Goal: Information Seeking & Learning: Learn about a topic

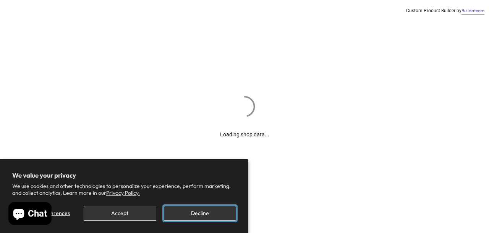
click at [198, 215] on button "Decline" at bounding box center [200, 213] width 72 height 15
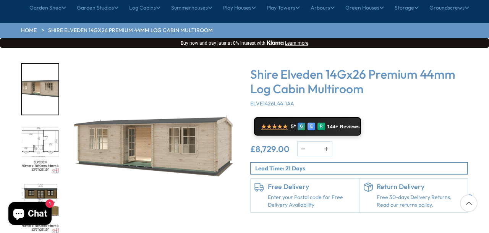
scroll to position [89, 0]
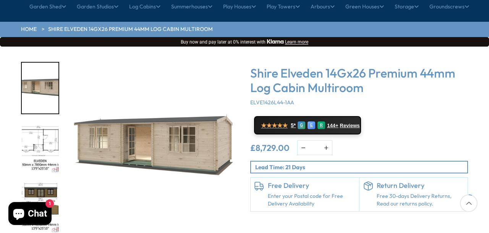
click at [37, 123] on img "2 / 10" at bounding box center [40, 148] width 37 height 51
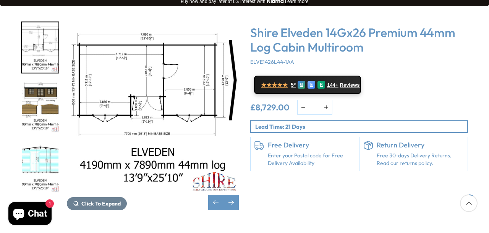
scroll to position [128, 0]
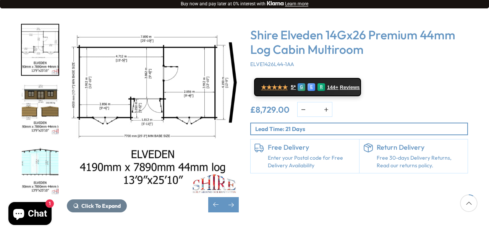
click at [40, 84] on img "3 / 10" at bounding box center [40, 109] width 37 height 51
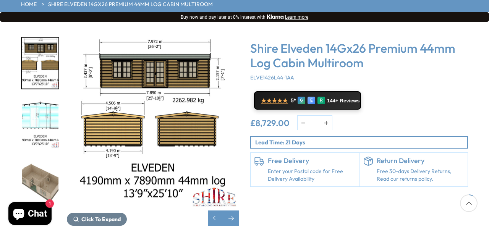
scroll to position [115, 0]
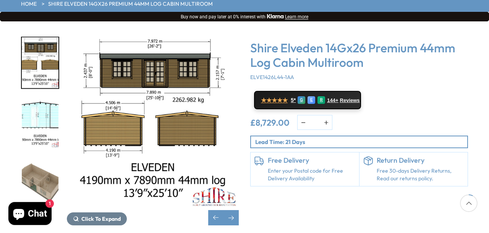
click at [39, 97] on img "4 / 10" at bounding box center [40, 122] width 37 height 51
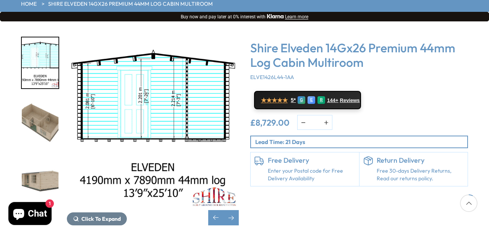
click at [37, 98] on img "5 / 10" at bounding box center [40, 122] width 37 height 51
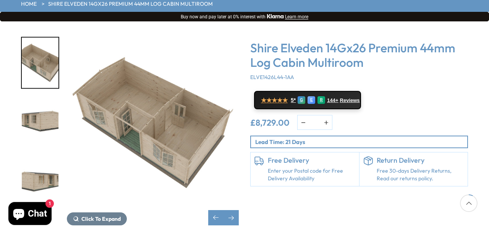
click at [37, 98] on img "6 / 10" at bounding box center [40, 122] width 37 height 51
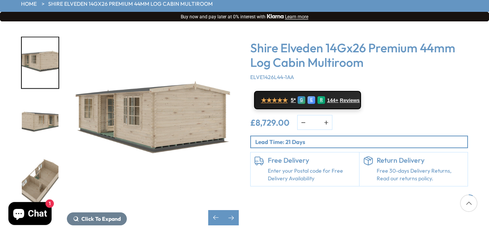
click at [37, 98] on img "7 / 10" at bounding box center [40, 122] width 37 height 51
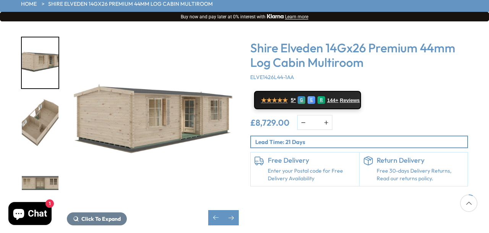
click at [37, 98] on img "8 / 10" at bounding box center [40, 122] width 37 height 51
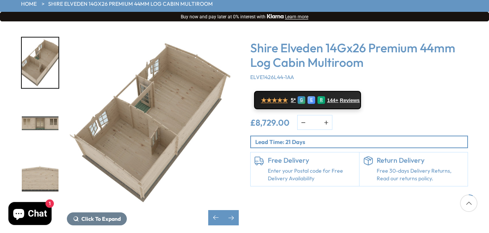
click at [37, 98] on img "9 / 10" at bounding box center [40, 122] width 37 height 51
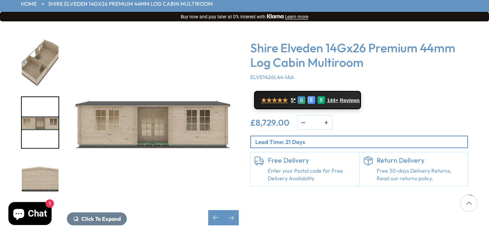
click at [37, 98] on img "9 / 10" at bounding box center [40, 122] width 37 height 51
click at [42, 45] on img "8 / 10" at bounding box center [40, 62] width 37 height 51
